Goal: Connect with others: Connect with others

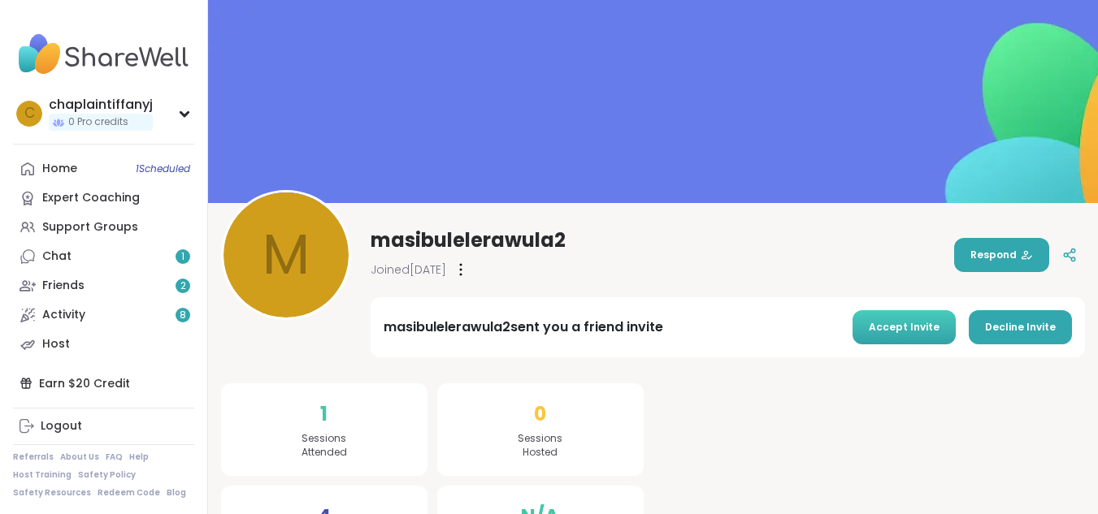
click at [928, 335] on button "Accept Invite" at bounding box center [903, 327] width 103 height 34
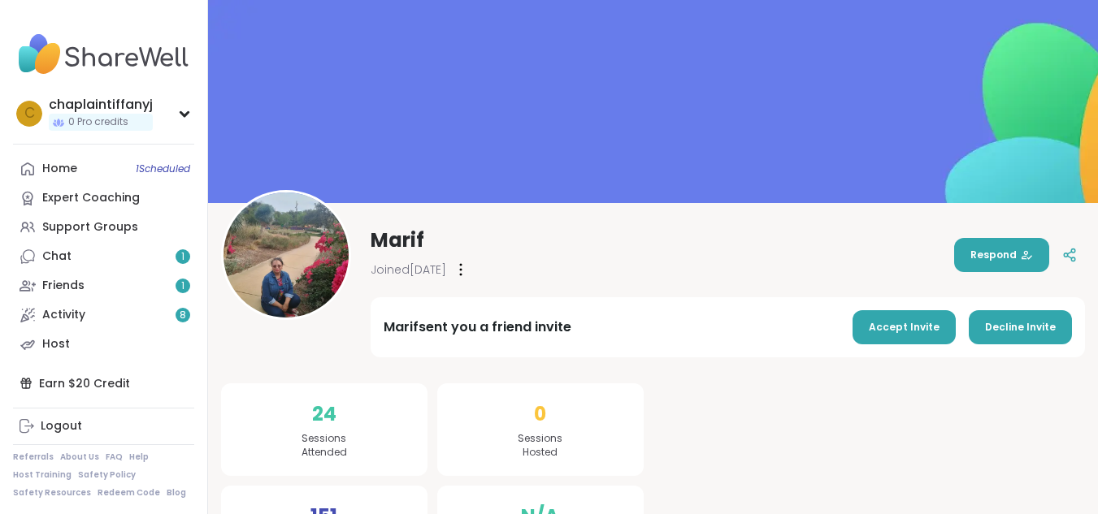
drag, startPoint x: 928, startPoint y: 321, endPoint x: 796, endPoint y: 420, distance: 165.4
click at [904, 331] on span "Accept Invite" at bounding box center [904, 327] width 71 height 15
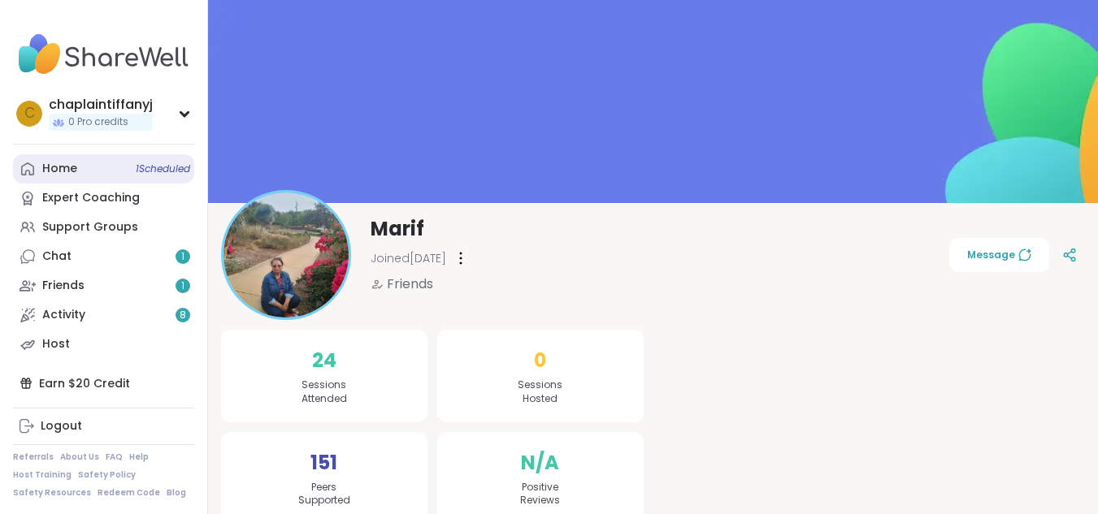
click at [67, 171] on div "Home 1 Scheduled" at bounding box center [59, 169] width 35 height 16
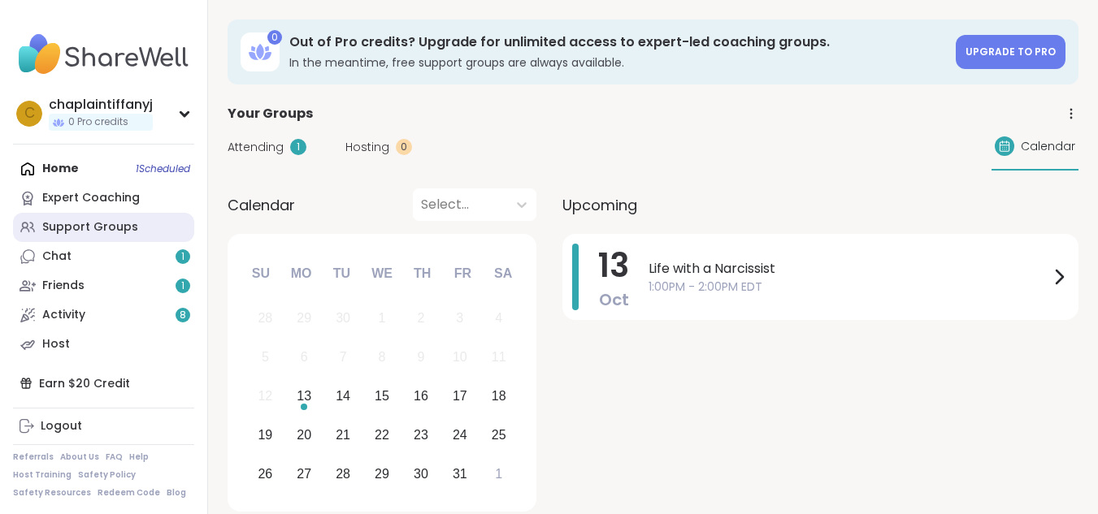
click at [120, 225] on div "Support Groups" at bounding box center [90, 227] width 96 height 16
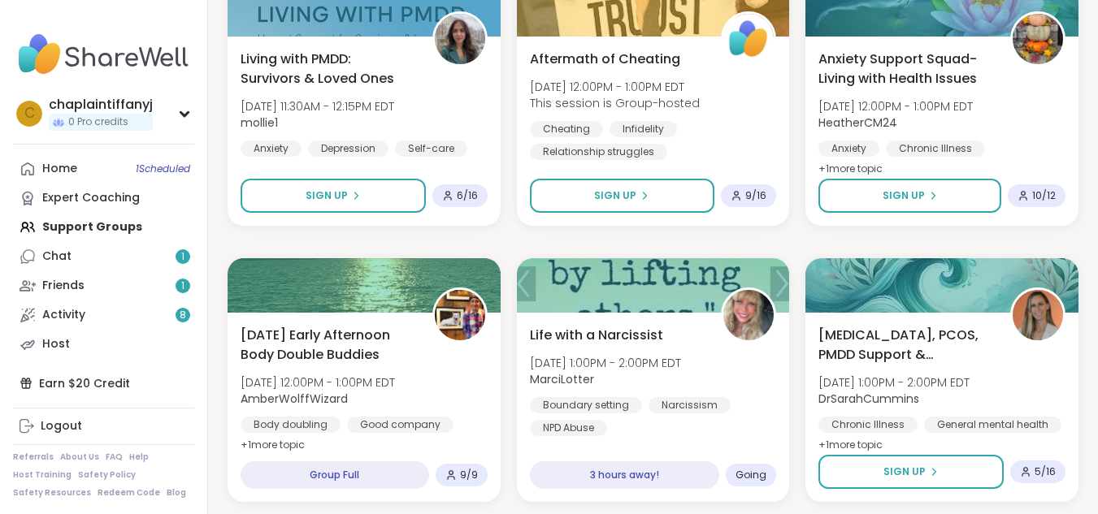
scroll to position [823, 0]
